Goal: Check status: Check status

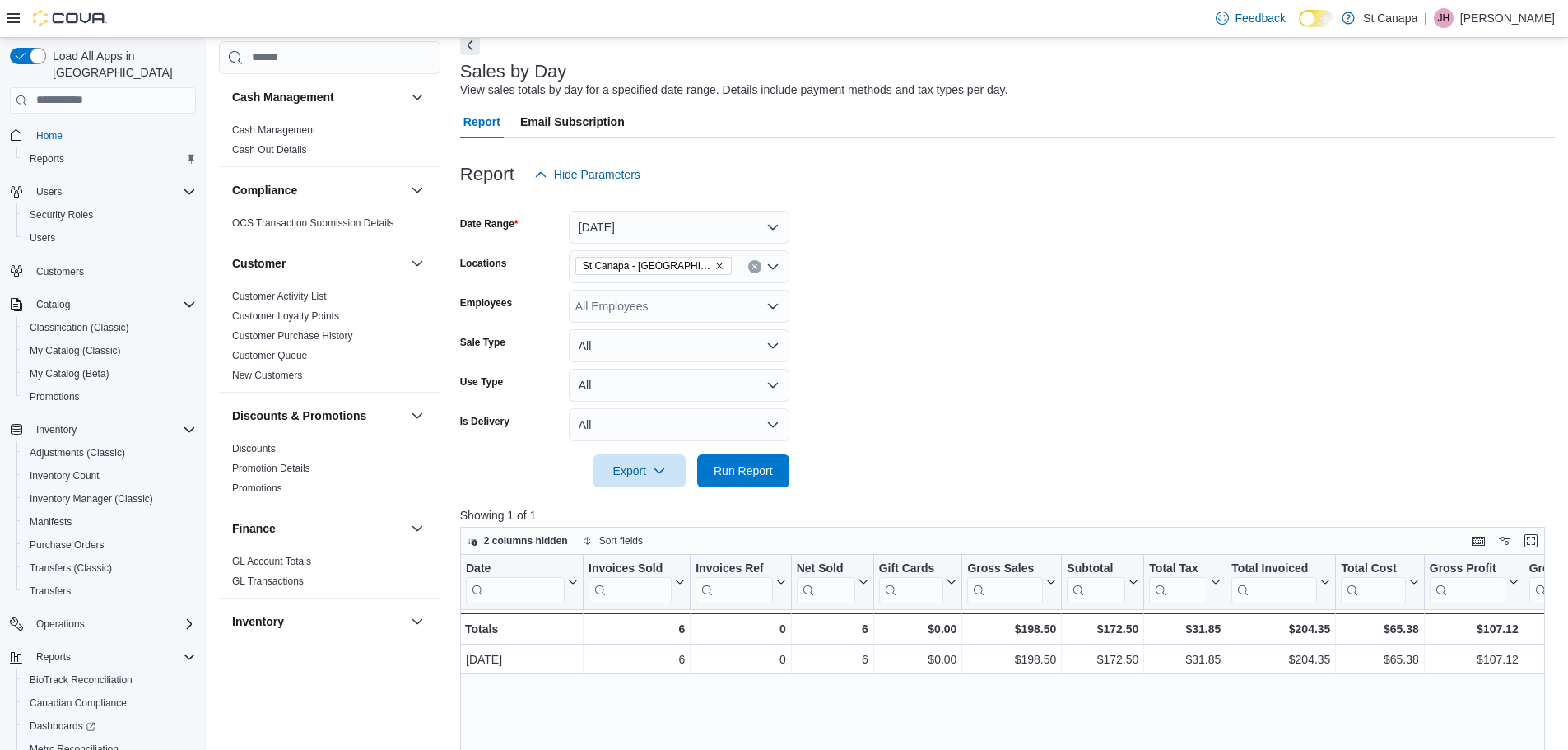
scroll to position [99, 0]
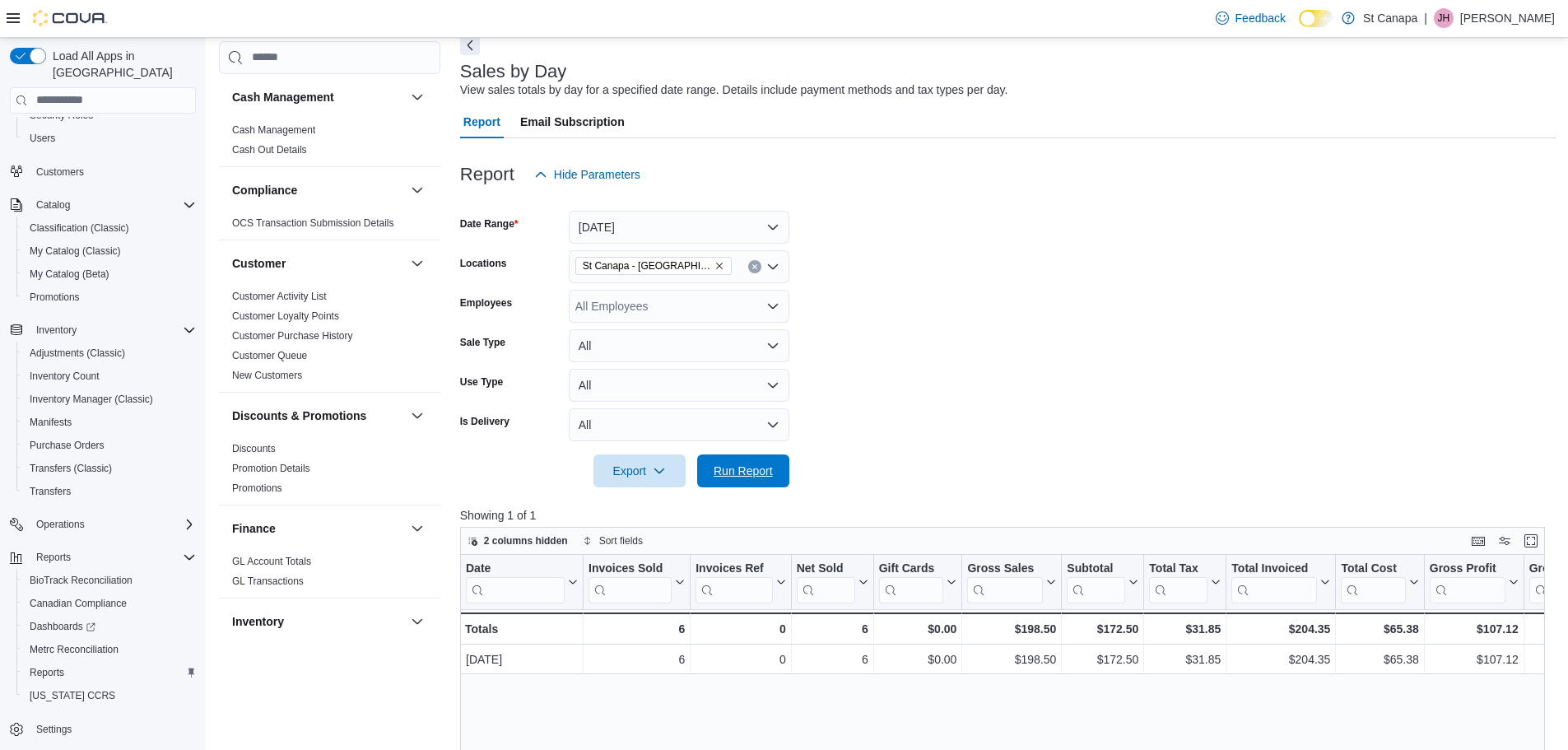
click at [745, 474] on span "Run Report" at bounding box center [744, 471] width 59 height 17
click at [715, 267] on icon "Remove St Canapa - Santa Teresa from selection in this group" at bounding box center [719, 265] width 10 height 10
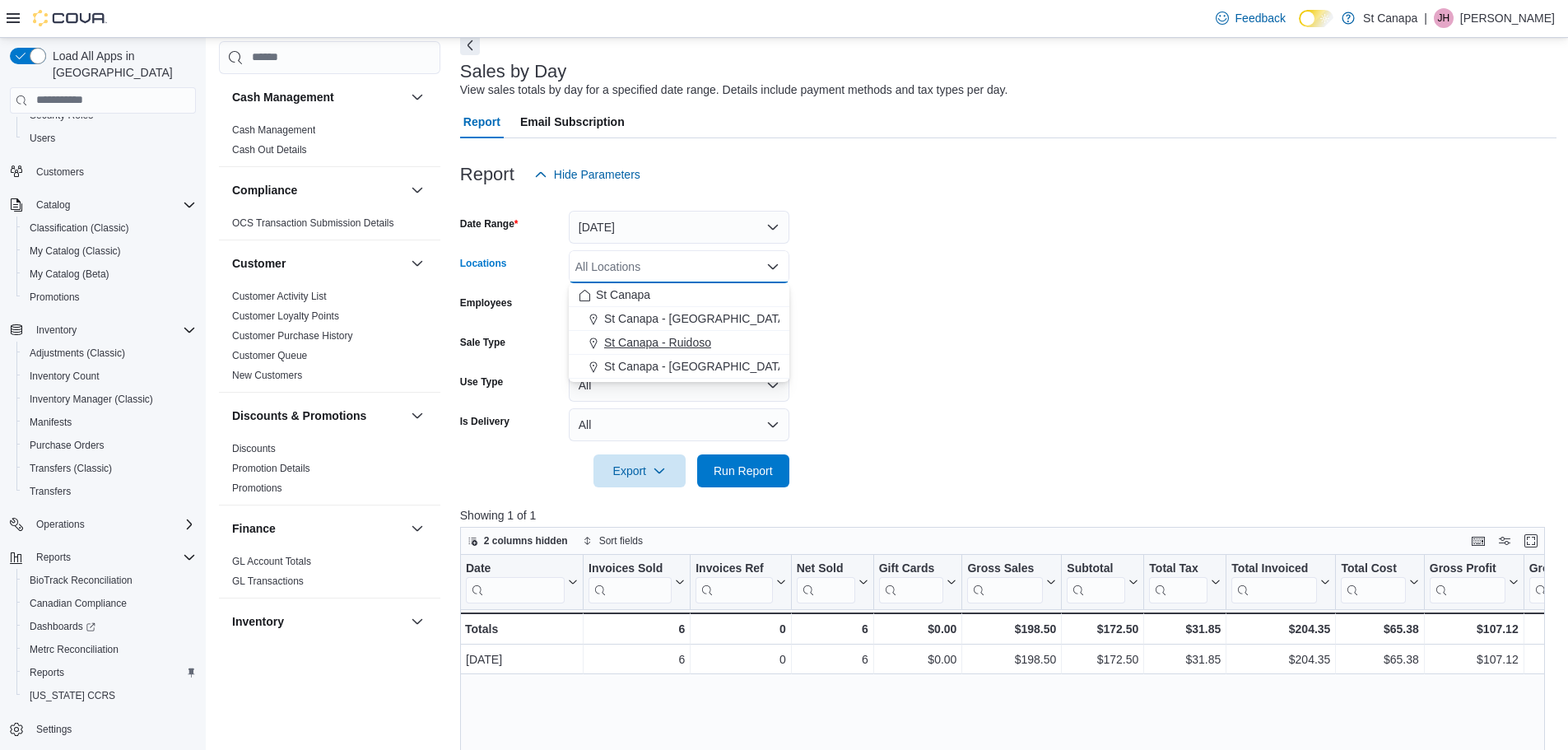
click at [680, 344] on span "St Canapa - Ruidoso" at bounding box center [657, 343] width 107 height 17
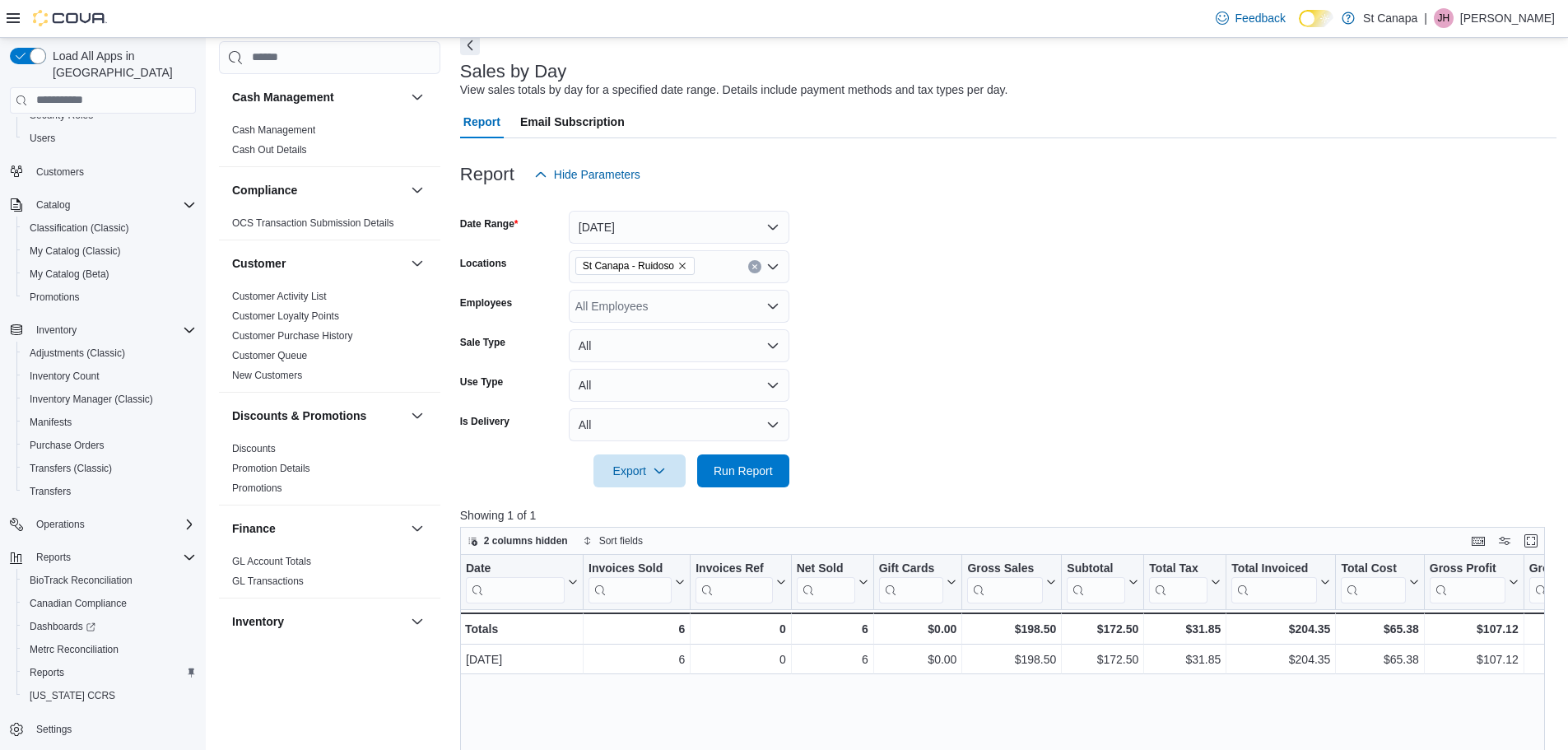
drag, startPoint x: 842, startPoint y: 338, endPoint x: 752, endPoint y: 415, distance: 118.4
click at [826, 360] on form "Date Range [DATE] Locations [GEOGRAPHIC_DATA] - [GEOGRAPHIC_DATA] Employees All…" at bounding box center [1008, 339] width 1096 height 296
drag, startPoint x: 745, startPoint y: 461, endPoint x: 902, endPoint y: 432, distance: 159.7
click at [747, 461] on span "Run Report" at bounding box center [744, 470] width 72 height 32
click at [762, 471] on span "Run Report" at bounding box center [744, 470] width 59 height 17
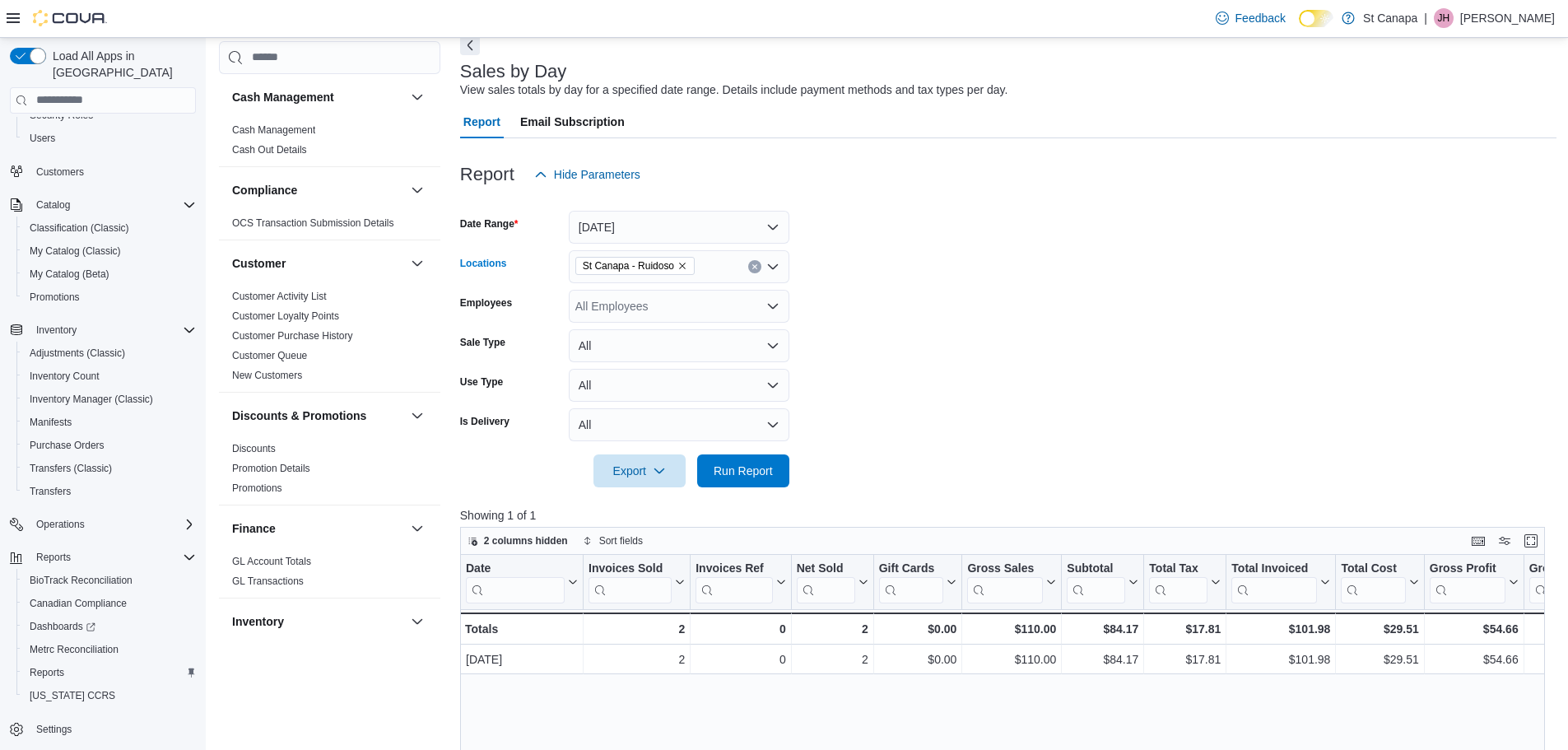
click at [684, 264] on icon "Remove St Canapa - Ruidoso from selection in this group" at bounding box center [682, 265] width 10 height 10
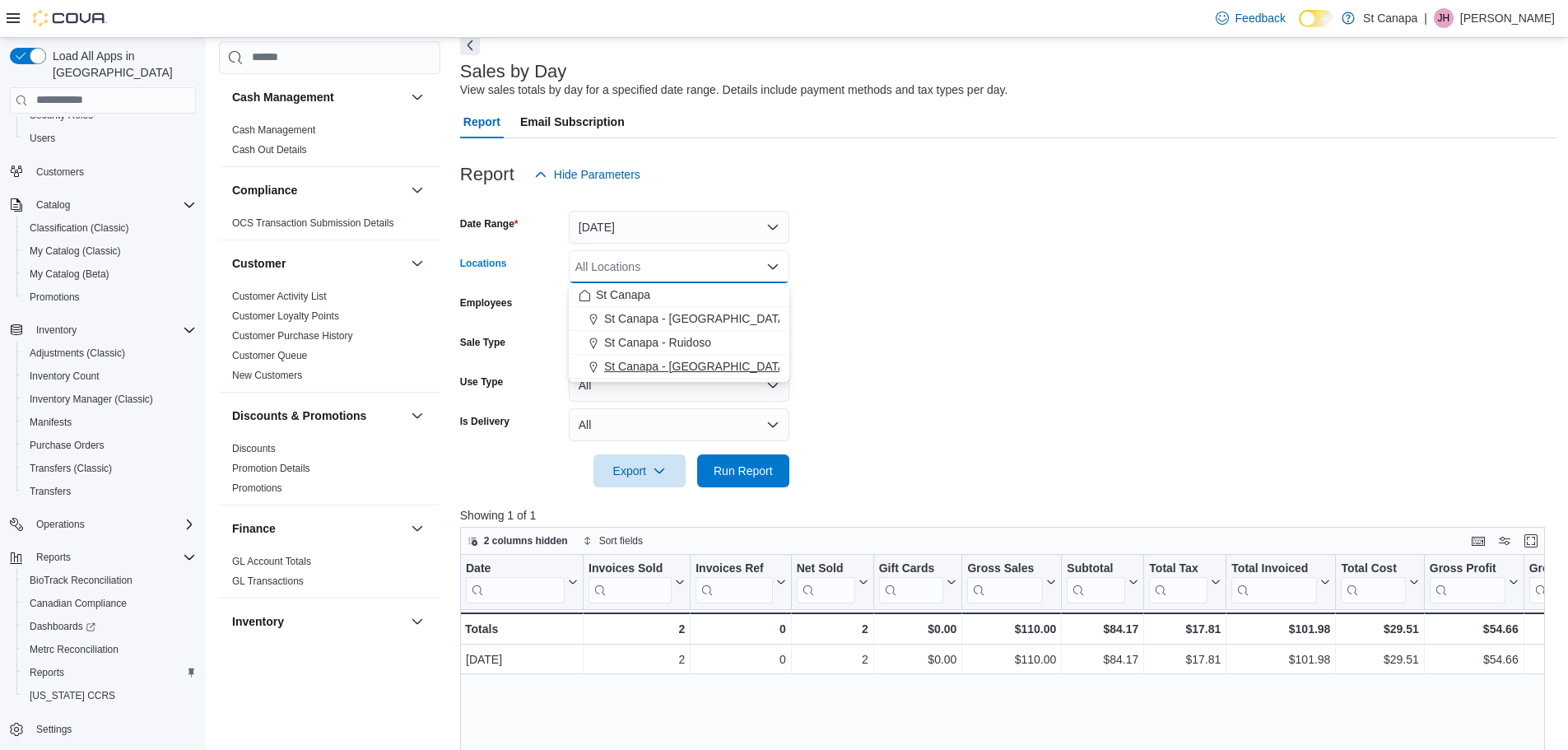
drag, startPoint x: 670, startPoint y: 366, endPoint x: 700, endPoint y: 365, distance: 30.0
click at [671, 366] on span "St Canapa - [GEOGRAPHIC_DATA][PERSON_NAME]" at bounding box center [744, 367] width 279 height 17
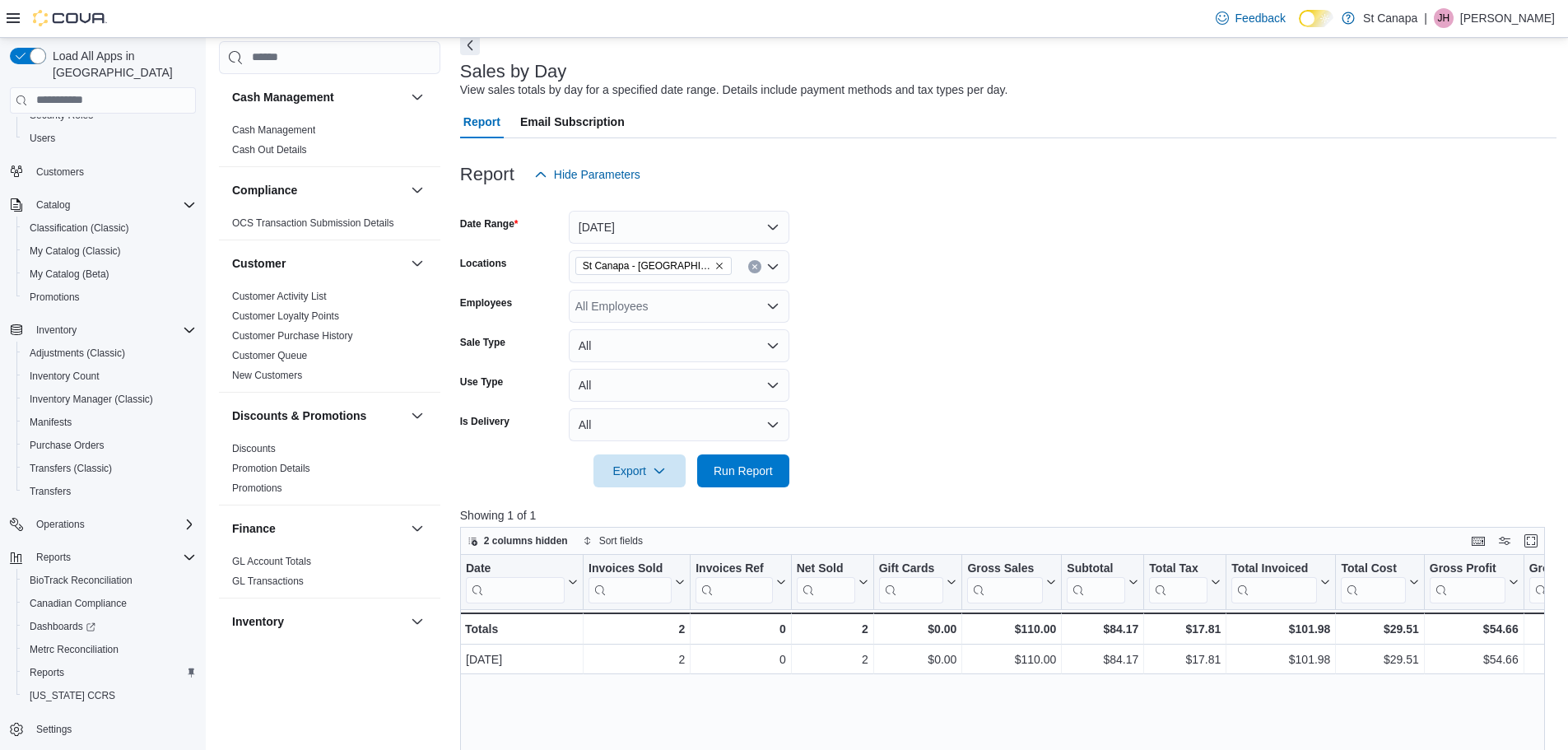
click at [955, 367] on form "Date Range [DATE] Locations [GEOGRAPHIC_DATA] - [GEOGRAPHIC_DATA][PERSON_NAME] …" at bounding box center [1008, 339] width 1096 height 296
click at [763, 470] on span "Run Report" at bounding box center [744, 470] width 59 height 17
